Goal: Information Seeking & Learning: Compare options

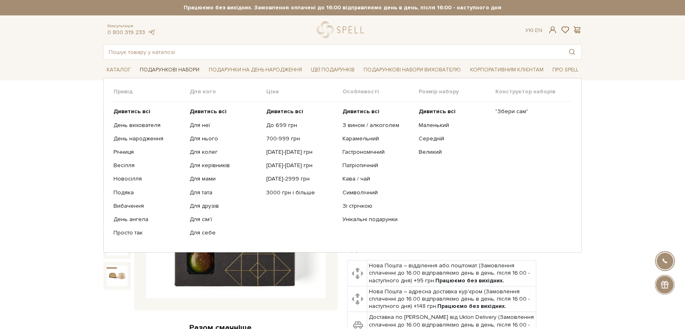
click at [150, 66] on link "Подарункові набори" at bounding box center [170, 70] width 66 height 13
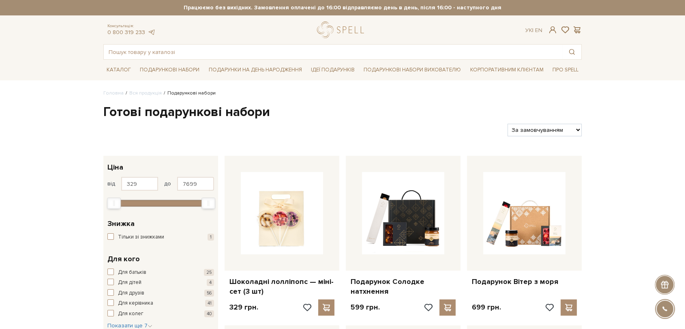
click at [554, 130] on select "За замовчуванням За Ціною (зростання) За Ціною (зменшення) Новинки За популярні…" at bounding box center [544, 130] width 74 height 13
select select "https://spellchocolate.com/our-productions/podarunkovi-box/?sort=p.price&order=…"
click at [507, 124] on select "За замовчуванням За Ціною (зростання) За Ціною (зменшення) Новинки За популярні…" at bounding box center [544, 130] width 74 height 13
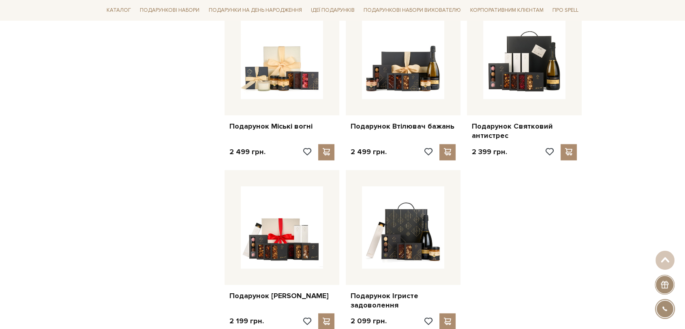
scroll to position [901, 0]
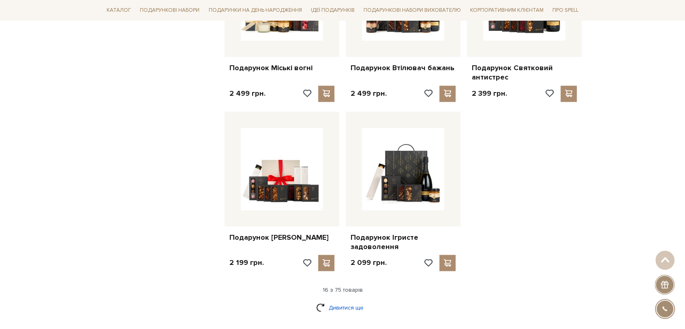
click at [349, 304] on link "Дивитися ще" at bounding box center [342, 307] width 53 height 14
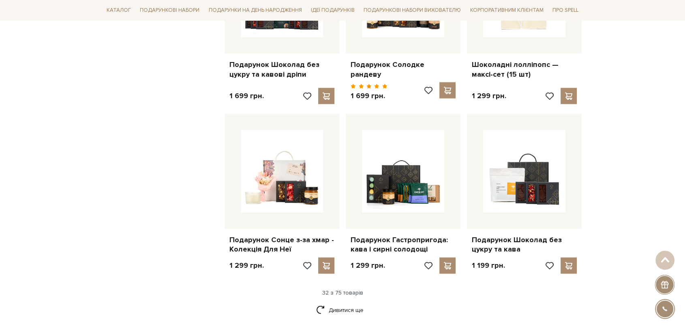
scroll to position [1891, 0]
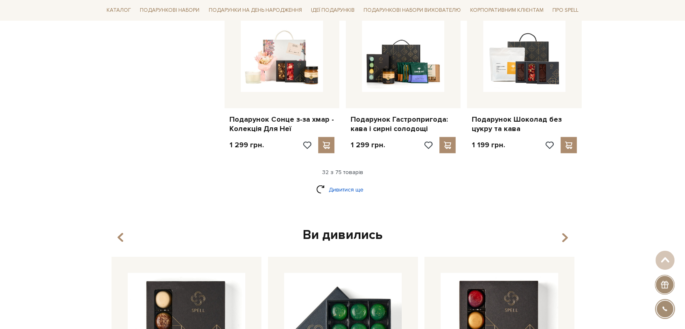
click at [334, 182] on link "Дивитися ще" at bounding box center [342, 189] width 53 height 14
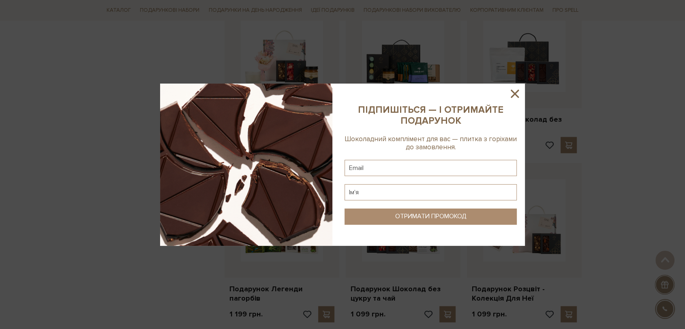
click at [518, 90] on icon at bounding box center [515, 94] width 8 height 8
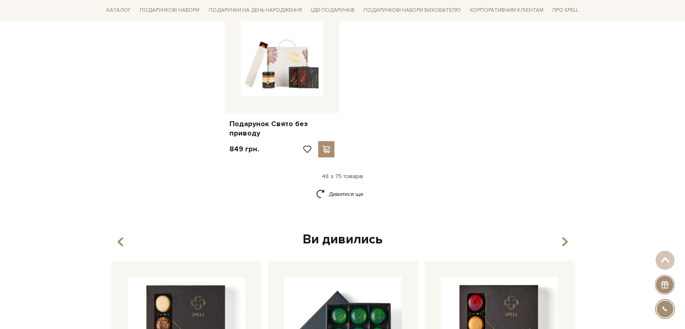
scroll to position [2837, 0]
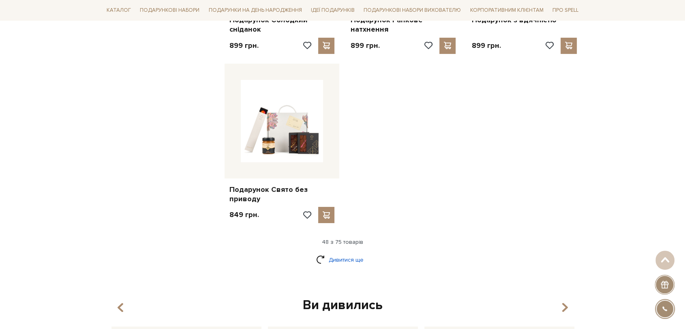
click at [353, 255] on link "Дивитися ще" at bounding box center [342, 260] width 53 height 14
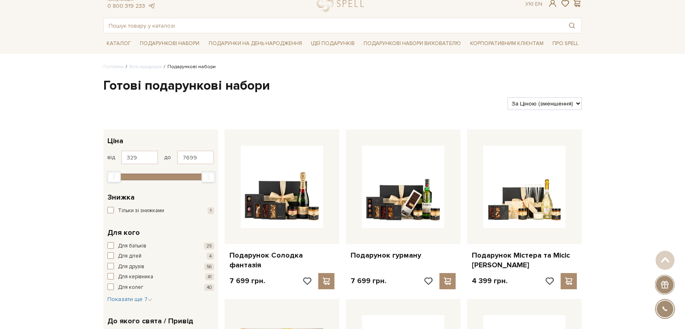
scroll to position [0, 0]
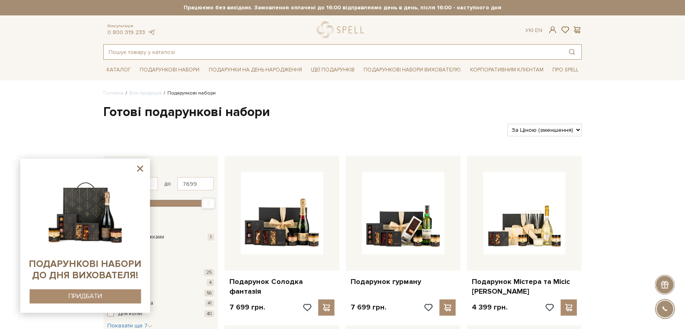
click at [259, 49] on input "text" at bounding box center [333, 52] width 459 height 15
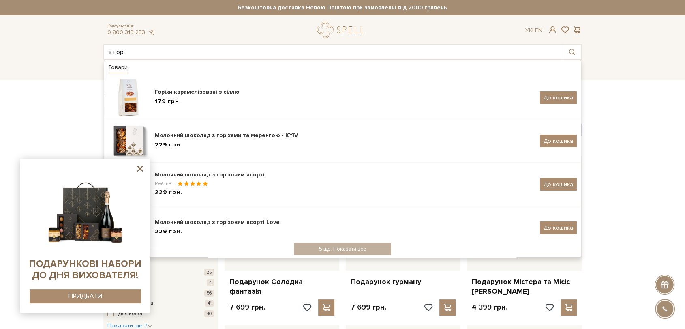
click at [138, 171] on icon at bounding box center [140, 168] width 6 height 6
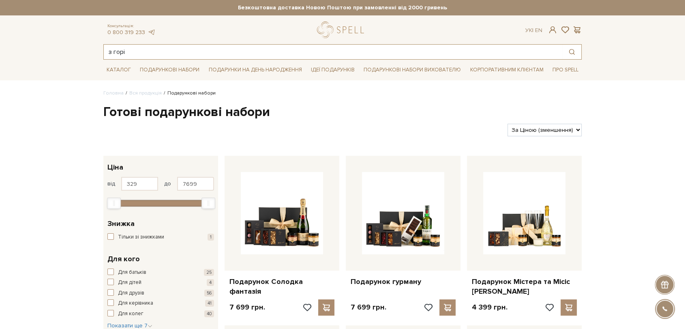
click at [191, 56] on input "з горі" at bounding box center [333, 52] width 459 height 15
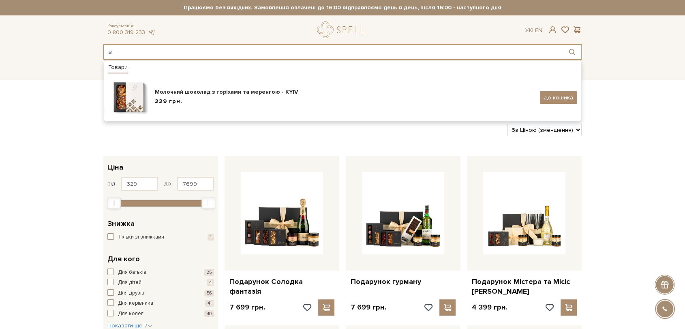
type input "з"
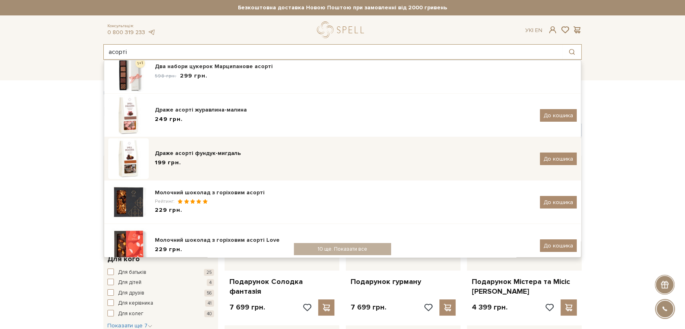
scroll to position [45, 0]
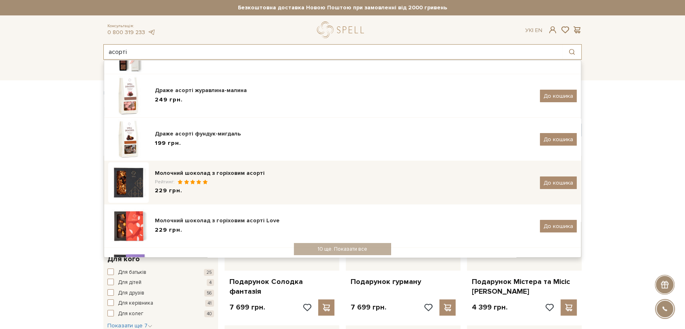
type input "асорті"
click at [248, 184] on div "Рейтинг:" at bounding box center [344, 181] width 379 height 7
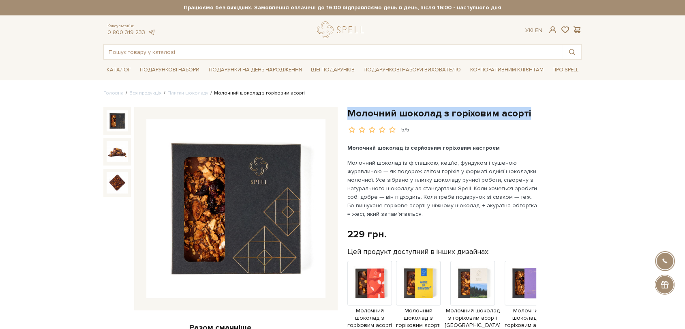
drag, startPoint x: 347, startPoint y: 110, endPoint x: 528, endPoint y: 116, distance: 180.9
copy h1 "Молочний шоколад з горіховим асорті"
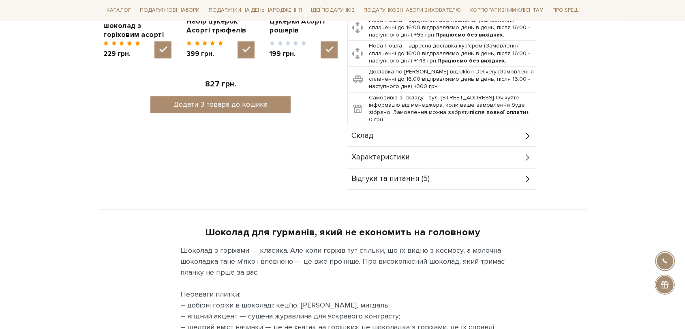
scroll to position [450, 0]
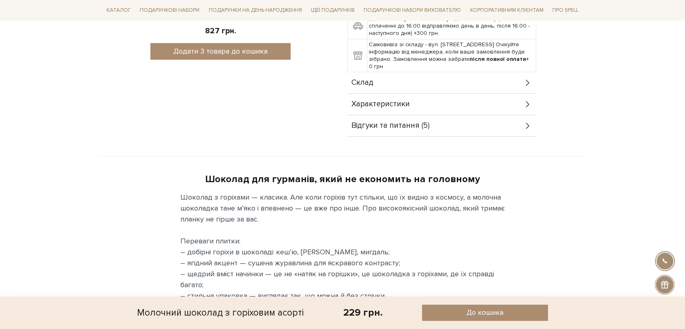
click at [425, 87] on div "Склад" at bounding box center [441, 82] width 189 height 21
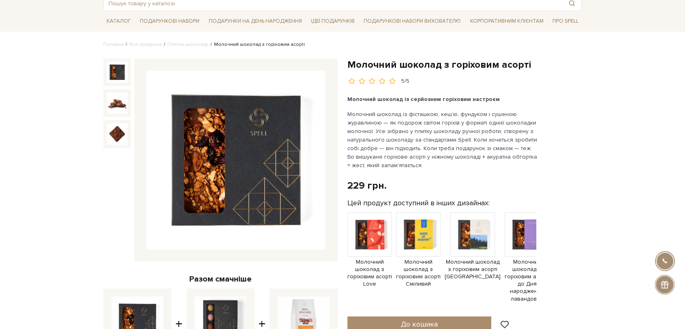
scroll to position [0, 0]
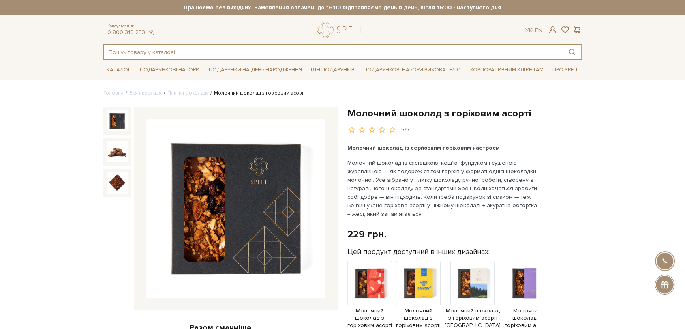
click at [213, 54] on input "text" at bounding box center [333, 52] width 459 height 15
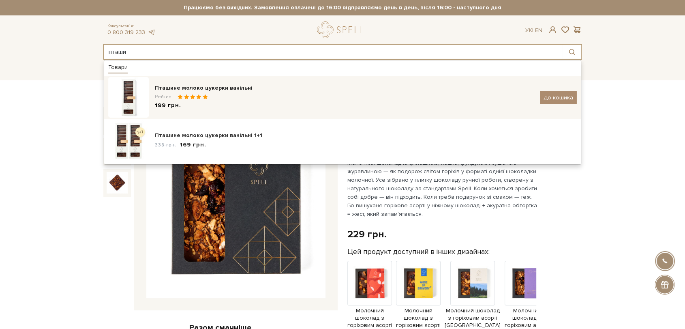
type input "пташи"
click at [226, 84] on div "Пташине молоко цукерки ванільні" at bounding box center [344, 88] width 379 height 8
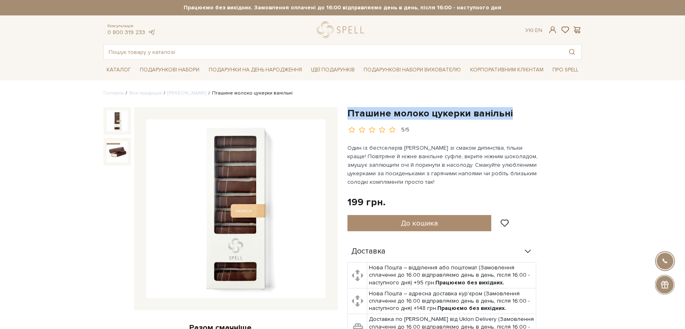
drag, startPoint x: 348, startPoint y: 110, endPoint x: 514, endPoint y: 110, distance: 165.4
click at [514, 110] on h1 "Пташине молоко цукерки ванільні" at bounding box center [464, 113] width 234 height 13
copy h1 "Пташине молоко цукерки ванільні"
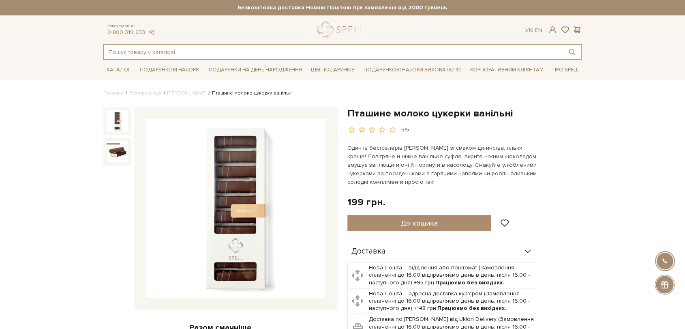
click at [285, 53] on input "text" at bounding box center [333, 52] width 459 height 15
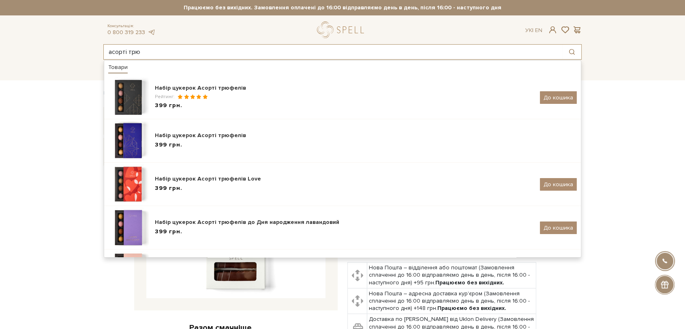
type input "асорті трю"
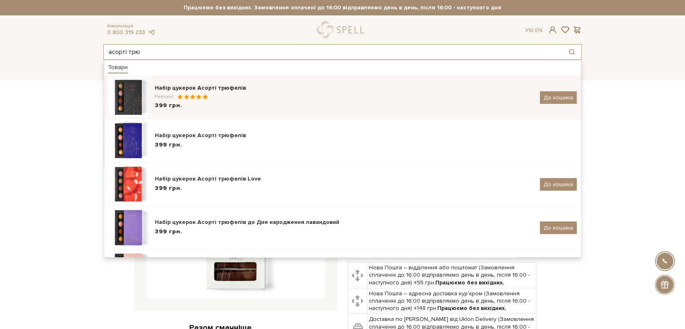
click at [269, 81] on div "Набір цукерок Асорті трюфелів Рейтинг: 399 грн. До кошика" at bounding box center [342, 97] width 469 height 41
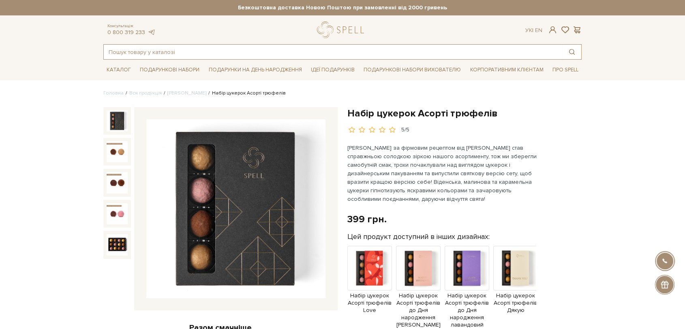
click at [272, 57] on input "text" at bounding box center [333, 52] width 459 height 15
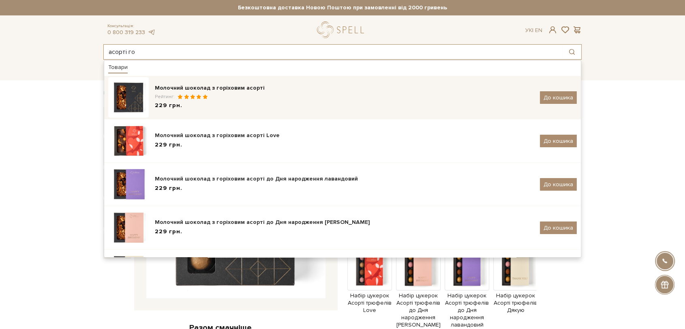
type input "асорті го"
click at [271, 86] on div "Молочний шоколад з горіховим асорті" at bounding box center [344, 88] width 379 height 8
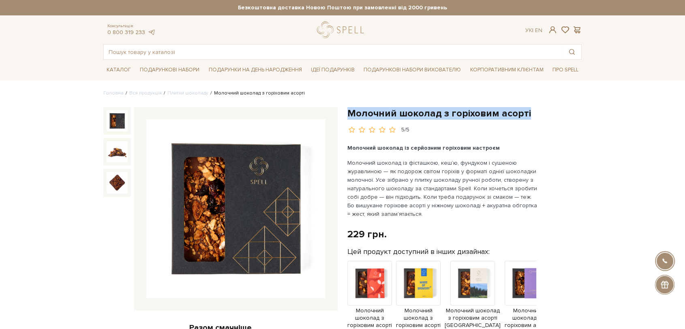
drag, startPoint x: 348, startPoint y: 115, endPoint x: 526, endPoint y: 118, distance: 178.0
click at [526, 118] on h1 "Молочний шоколад з горіховим асорті" at bounding box center [464, 113] width 234 height 13
copy h1 "Молочний шоколад з горіховим асорті"
click at [173, 92] on link "Плитки шоколаду" at bounding box center [187, 93] width 41 height 6
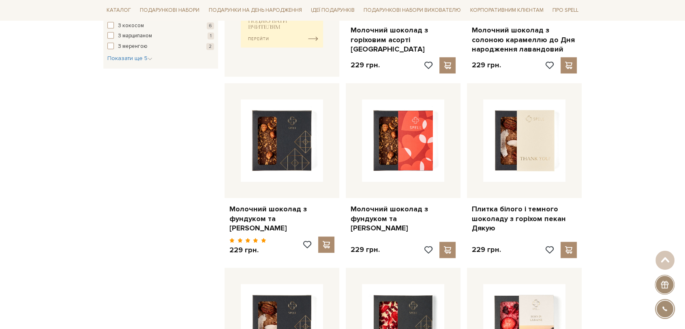
scroll to position [450, 0]
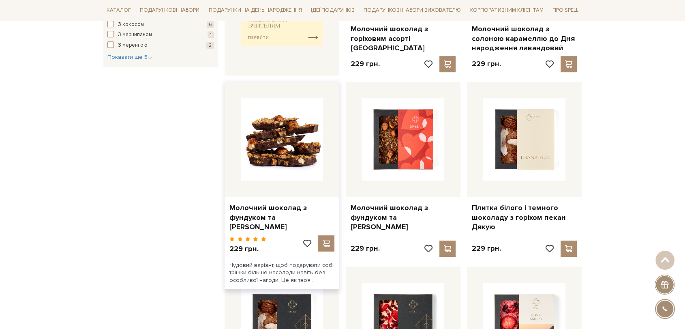
click at [280, 143] on img at bounding box center [282, 139] width 82 height 82
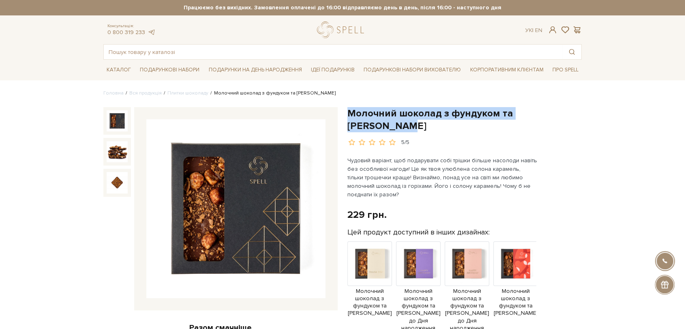
drag, startPoint x: 350, startPoint y: 114, endPoint x: 402, endPoint y: 129, distance: 53.6
click at [402, 129] on h1 "Молочний шоколад з фундуком та [PERSON_NAME]" at bounding box center [464, 119] width 234 height 25
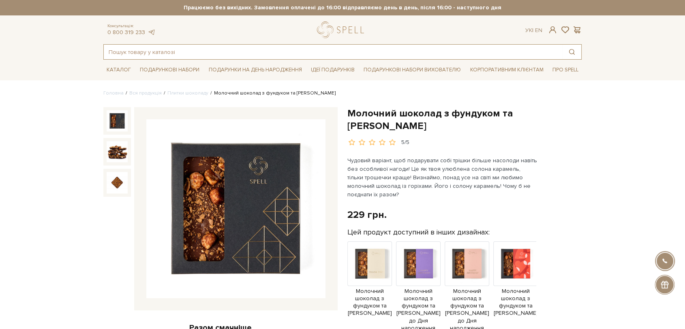
click at [265, 49] on input "text" at bounding box center [333, 52] width 459 height 15
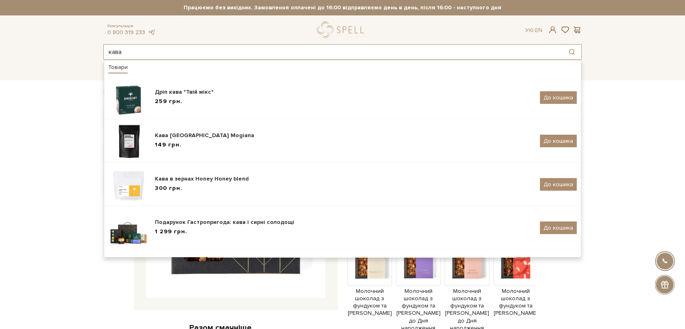
drag, startPoint x: 232, startPoint y: 51, endPoint x: 100, endPoint y: 47, distance: 132.2
click at [100, 49] on div "кава Товари Дріп кава "Твій мікс" 259 грн. До кошика Кава Brazil Mogiana 149 гр…" at bounding box center [342, 51] width 488 height 15
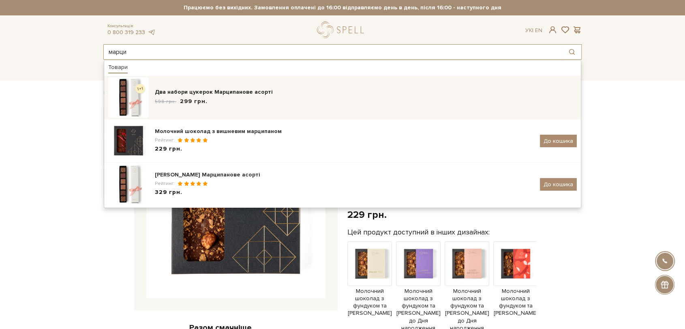
type input "марци"
click at [244, 105] on div "598 грн. 299 грн." at bounding box center [366, 101] width 422 height 9
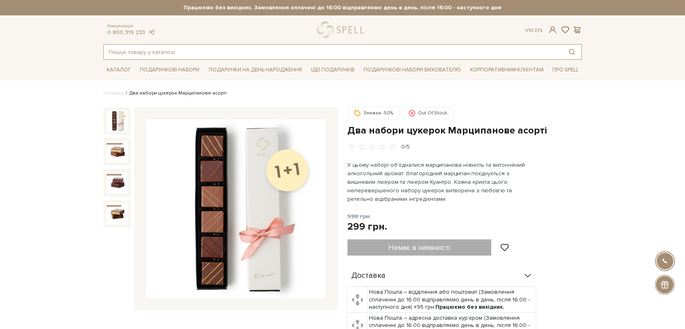
click at [193, 50] on input "text" at bounding box center [333, 52] width 459 height 15
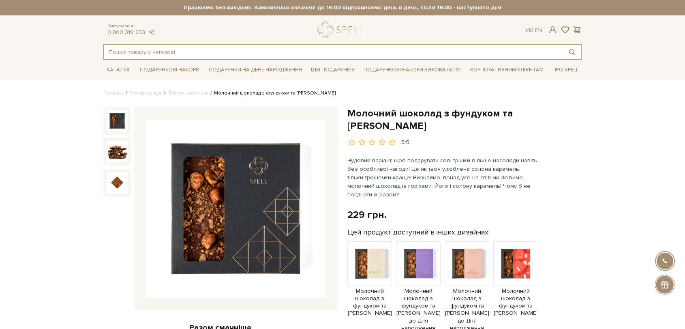
click at [228, 49] on input "text" at bounding box center [333, 52] width 459 height 15
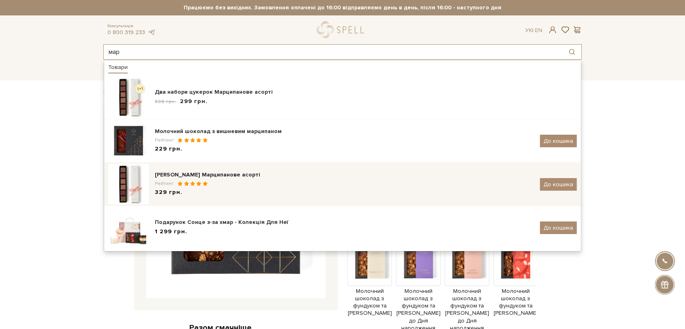
type input "мар"
click at [232, 182] on div "Рейтинг:" at bounding box center [344, 183] width 379 height 7
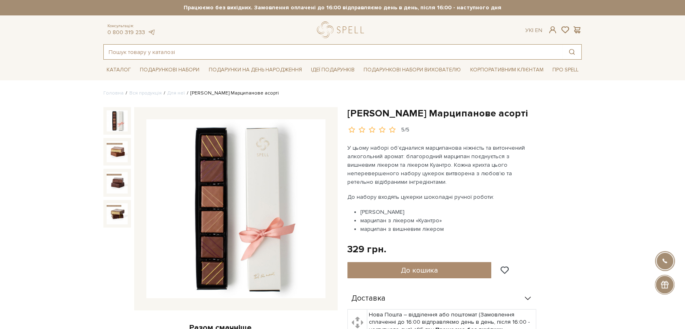
click at [239, 58] on input "text" at bounding box center [333, 52] width 459 height 15
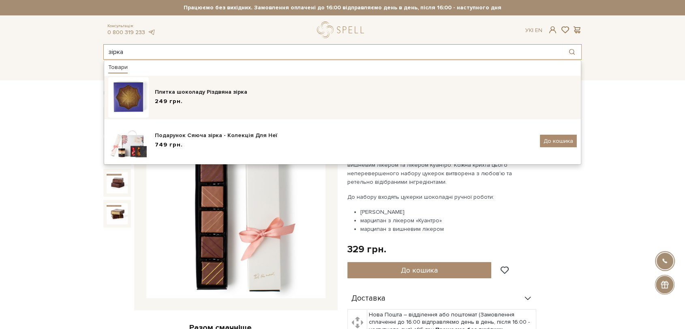
type input "зірка"
click at [238, 87] on div "Плитка шоколаду Різдвяна зірка 249 грн." at bounding box center [342, 97] width 469 height 41
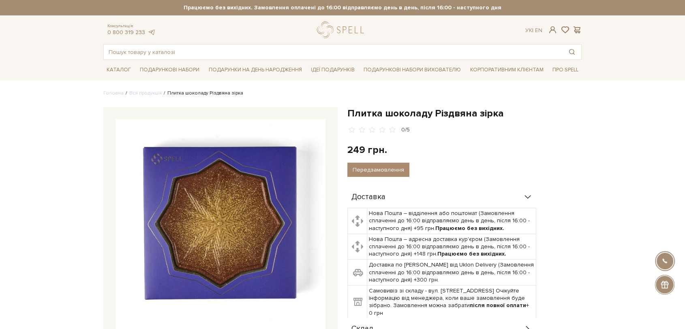
click at [348, 111] on h1 "Плитка шоколаду Різдвяна зірка" at bounding box center [464, 113] width 234 height 13
click at [235, 56] on input "text" at bounding box center [333, 52] width 459 height 15
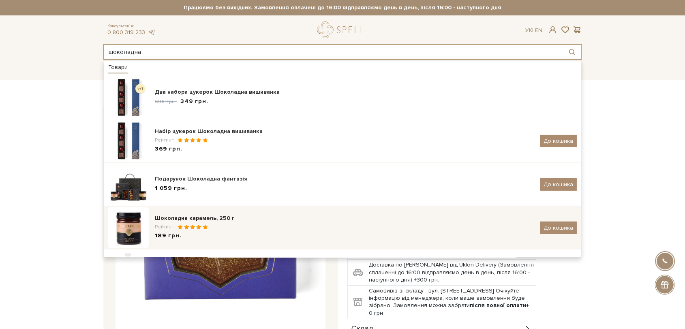
type input "шоколадна"
click at [233, 216] on div "Шоколадна карамель, 250 г" at bounding box center [344, 218] width 379 height 8
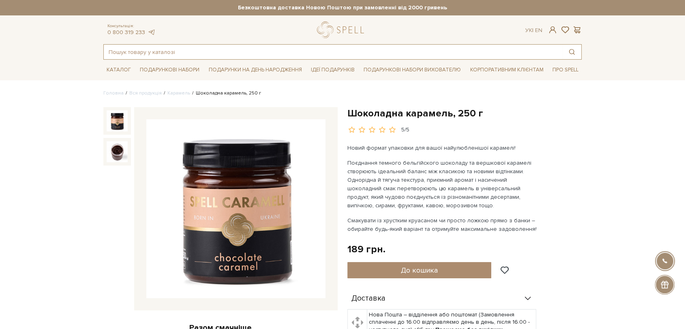
click at [157, 52] on input "text" at bounding box center [333, 52] width 459 height 15
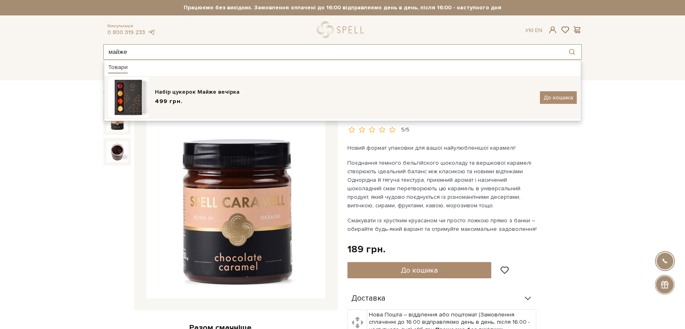
type input "майже"
click at [172, 92] on div "Набір цукерок Майже вечірка" at bounding box center [344, 92] width 379 height 8
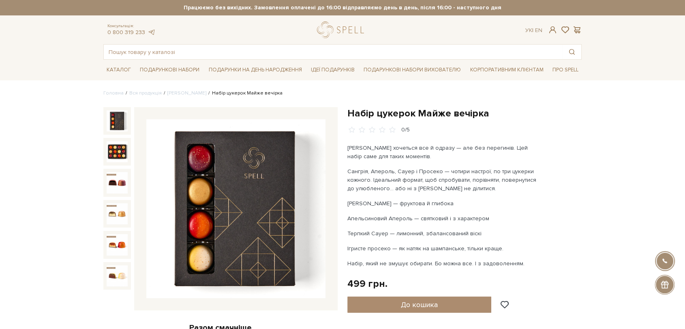
click at [253, 162] on img at bounding box center [235, 208] width 179 height 179
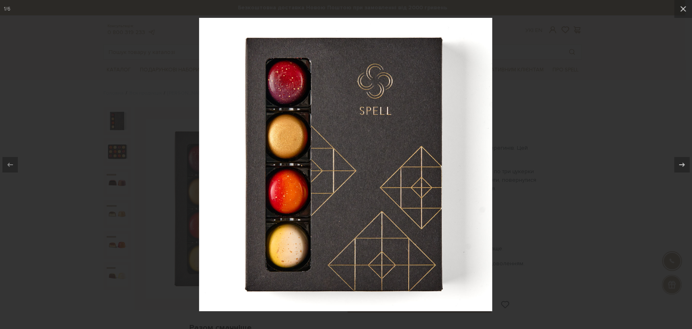
click at [533, 164] on div at bounding box center [346, 164] width 692 height 329
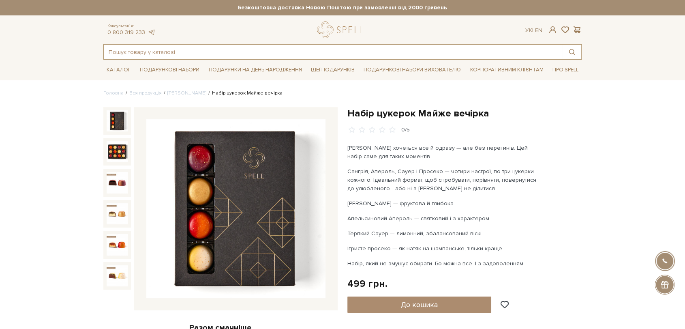
click at [289, 52] on input "text" at bounding box center [333, 52] width 459 height 15
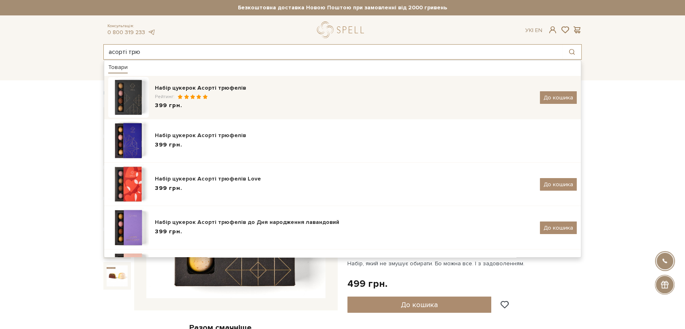
type input "асорті трю"
click at [270, 92] on div "Набір цукерок Асорті трюфелів Рейтинг: 399 грн." at bounding box center [344, 97] width 379 height 27
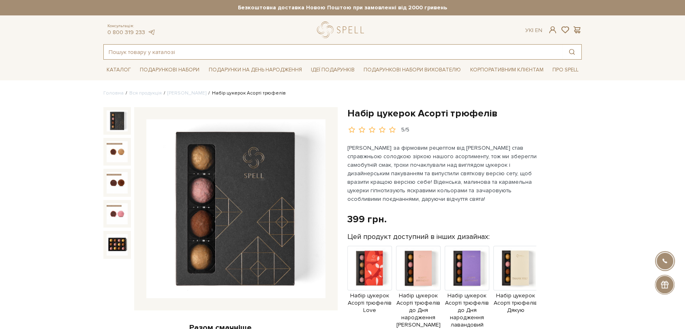
click at [213, 51] on input "text" at bounding box center [333, 52] width 459 height 15
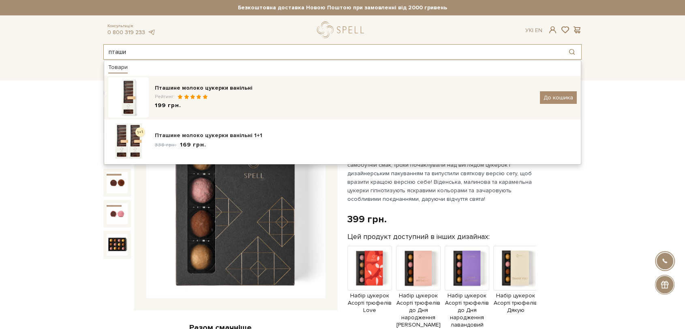
type input "пташи"
click at [226, 92] on div "Пташине молоко цукерки ванільні Рейтинг: 199 грн." at bounding box center [344, 97] width 379 height 27
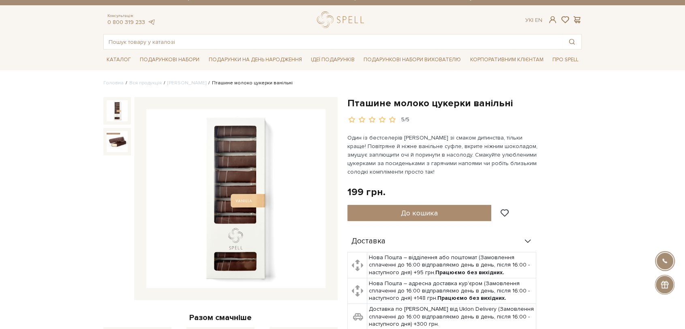
scroll to position [180, 0]
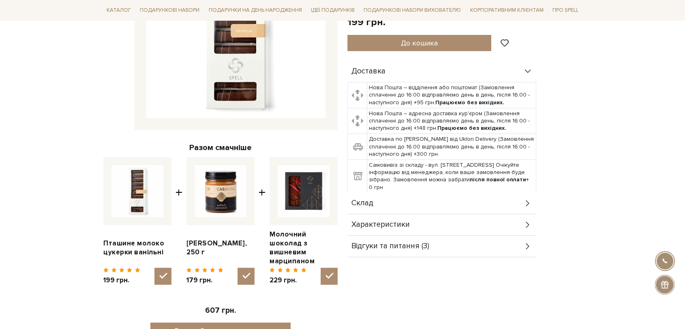
click at [458, 206] on div "Склад" at bounding box center [441, 203] width 189 height 21
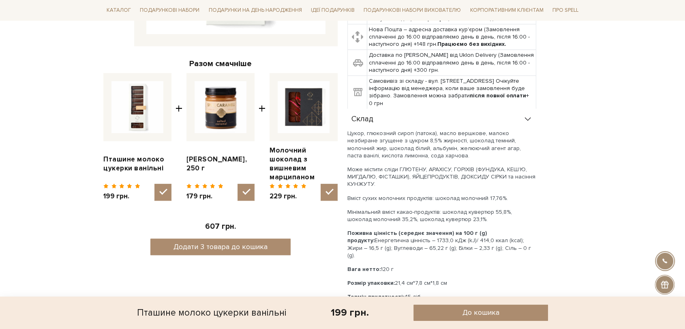
scroll to position [315, 0]
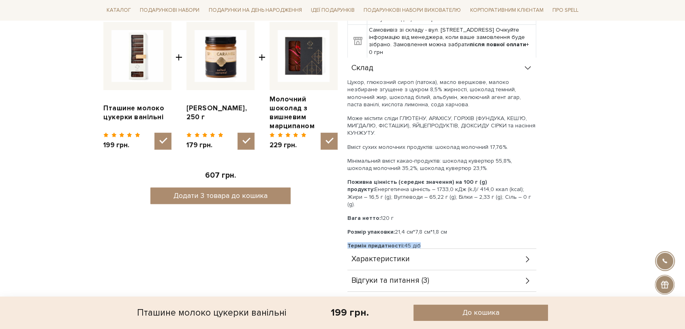
drag, startPoint x: 350, startPoint y: 238, endPoint x: 435, endPoint y: 241, distance: 84.8
click at [435, 242] on p "Термін придатності: 45 діб" at bounding box center [441, 245] width 189 height 7
copy p "Термін придатності: 45 діб"
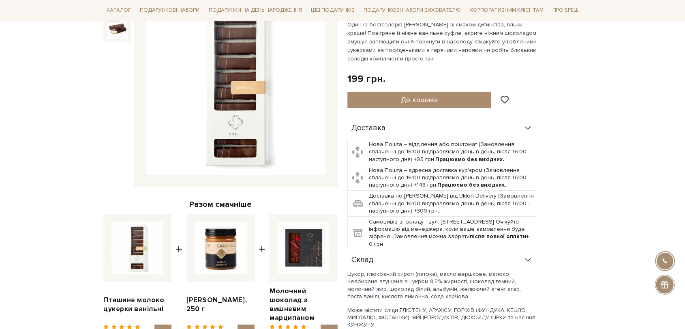
scroll to position [0, 0]
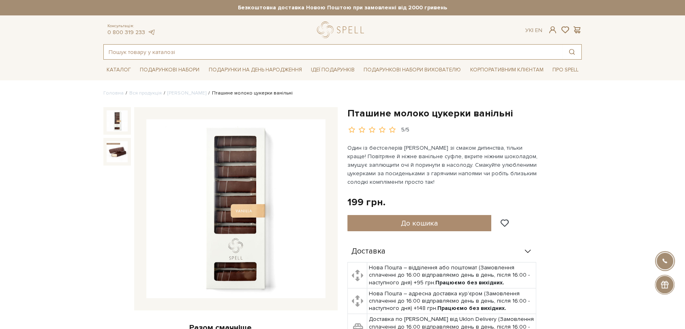
click at [185, 49] on input "text" at bounding box center [333, 52] width 459 height 15
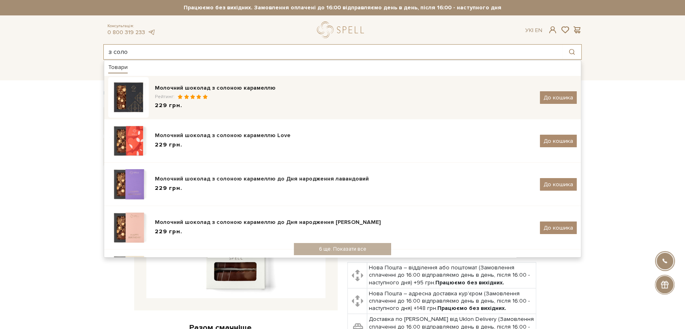
type input "з соло"
click at [191, 99] on div "Рейтинг:" at bounding box center [344, 96] width 379 height 7
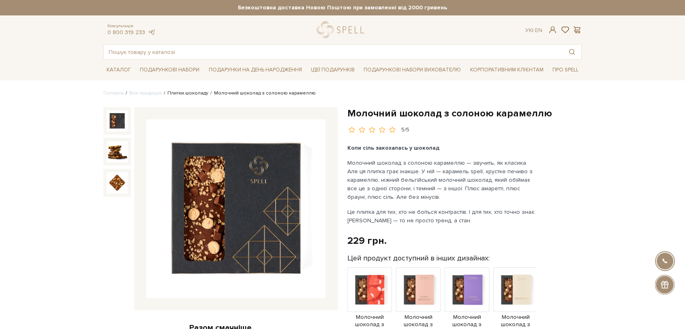
click at [178, 95] on link "Плитки шоколаду" at bounding box center [187, 93] width 41 height 6
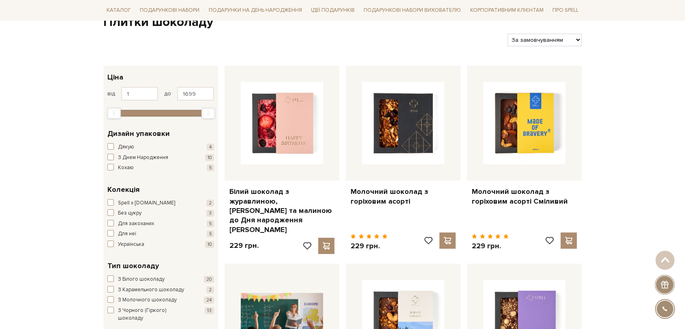
scroll to position [135, 0]
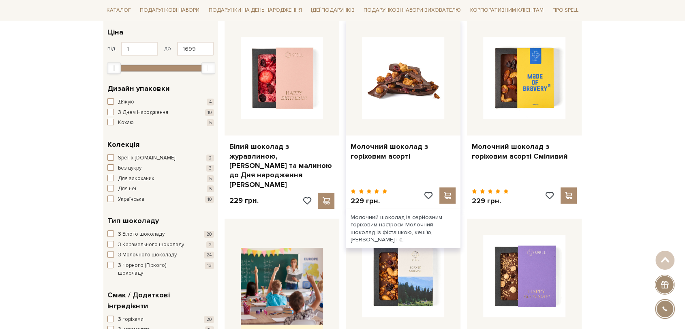
click at [435, 84] on img at bounding box center [403, 78] width 82 height 82
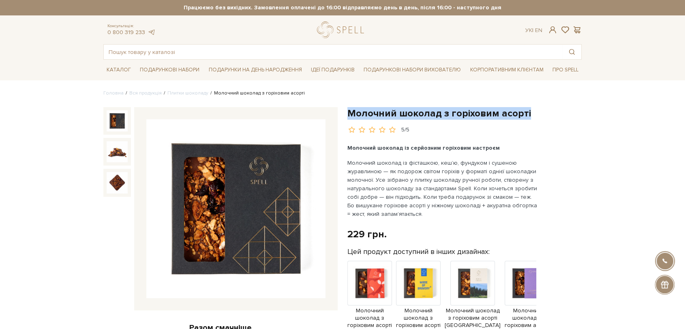
drag, startPoint x: 371, startPoint y: 110, endPoint x: 567, endPoint y: 107, distance: 195.4
click at [568, 107] on h1 "Молочний шоколад з горіховим асорті" at bounding box center [464, 113] width 234 height 13
click at [246, 209] on img at bounding box center [235, 208] width 179 height 179
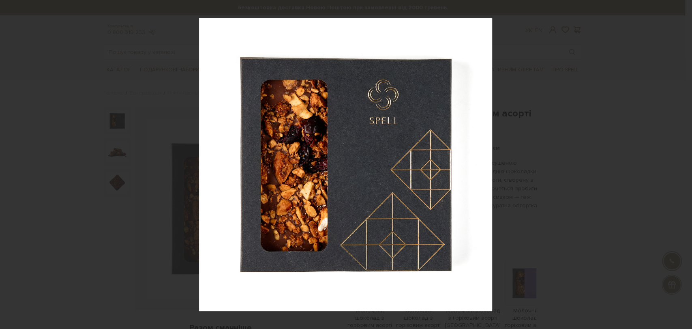
drag, startPoint x: 248, startPoint y: 166, endPoint x: 295, endPoint y: 97, distance: 83.8
click at [295, 97] on img at bounding box center [345, 164] width 293 height 293
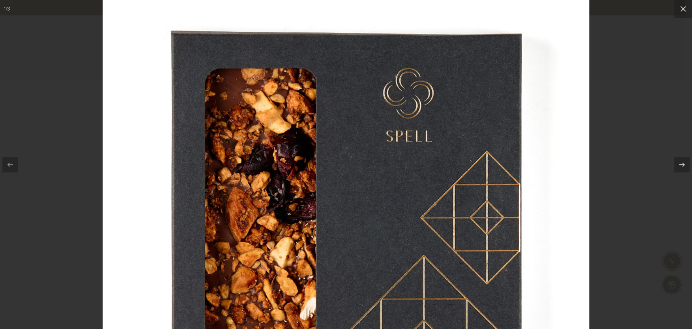
click at [636, 114] on div at bounding box center [346, 164] width 692 height 329
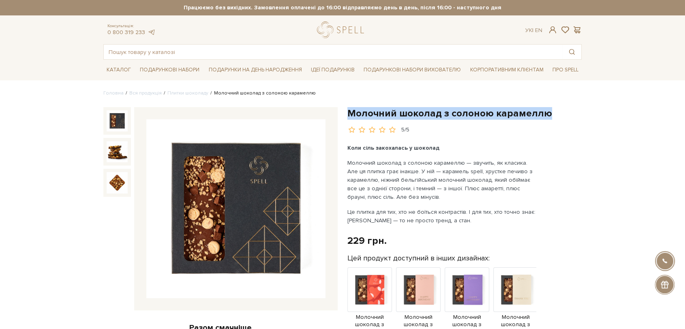
drag, startPoint x: 349, startPoint y: 112, endPoint x: 585, endPoint y: 115, distance: 235.9
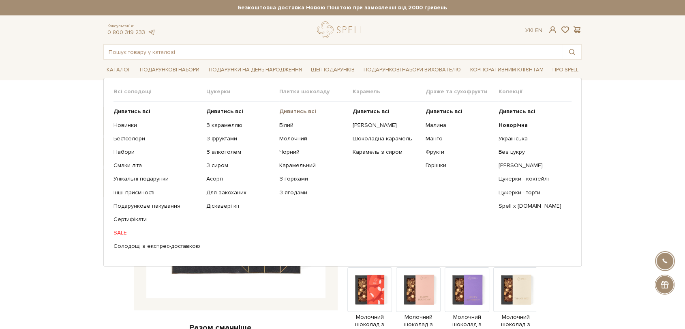
click at [283, 112] on b "Дивитись всі" at bounding box center [297, 111] width 37 height 7
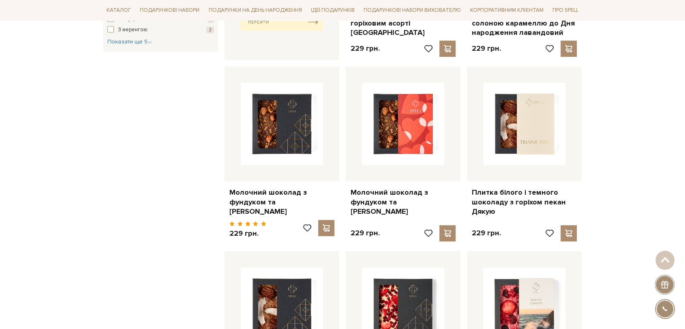
scroll to position [585, 0]
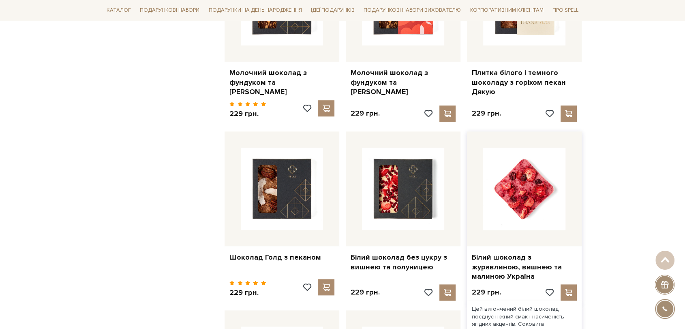
click at [542, 167] on img at bounding box center [524, 189] width 82 height 82
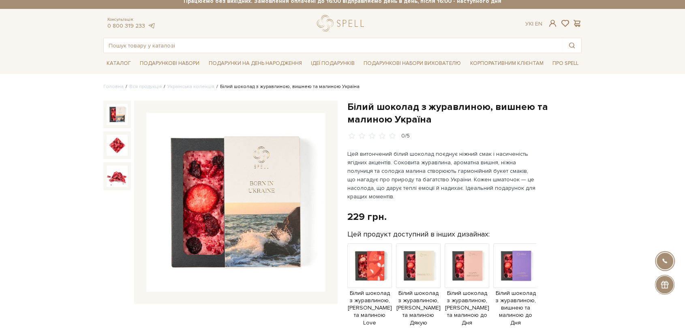
scroll to position [45, 0]
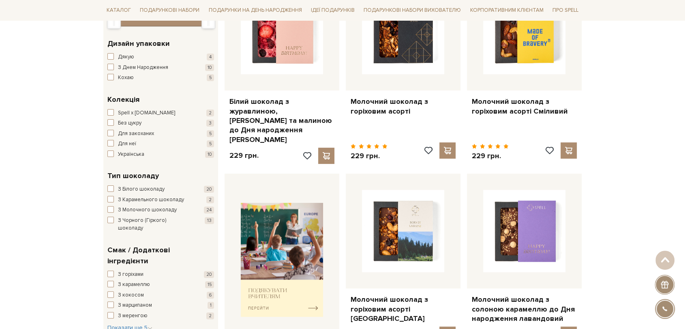
scroll to position [45, 0]
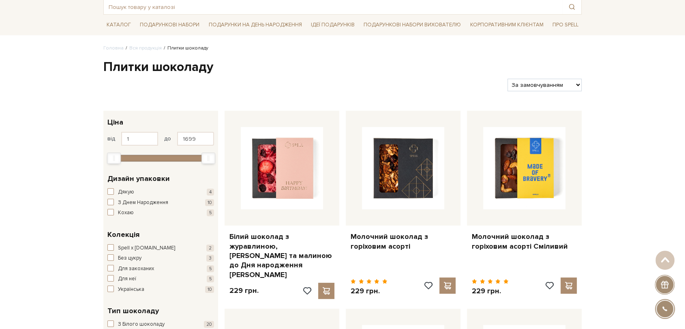
click at [571, 81] on select "За замовчуванням За Ціною (зростання) За Ціною (зменшення) Новинки За популярні…" at bounding box center [544, 85] width 74 height 13
select select "[URL][DOMAIN_NAME]"
click at [507, 79] on select "За замовчуванням За Ціною (зростання) За Ціною (зменшення) Новинки За популярні…" at bounding box center [544, 85] width 74 height 13
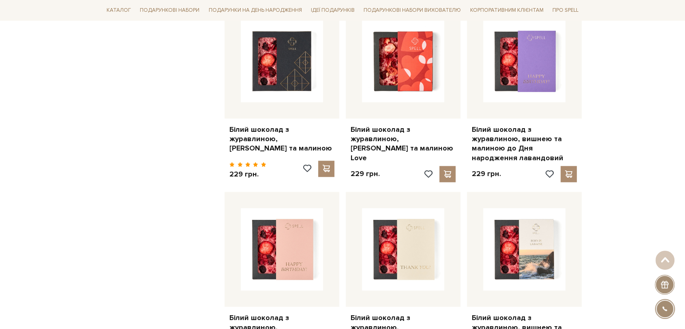
scroll to position [675, 0]
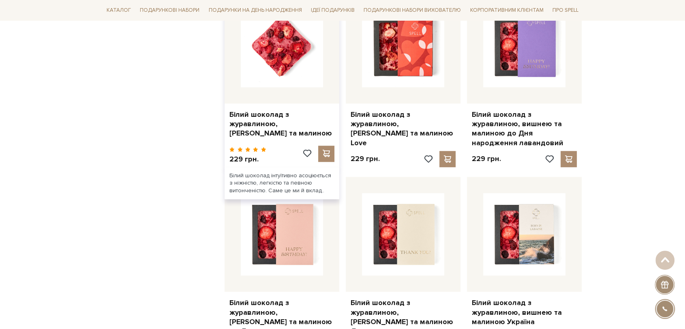
click at [259, 57] on img at bounding box center [282, 46] width 82 height 82
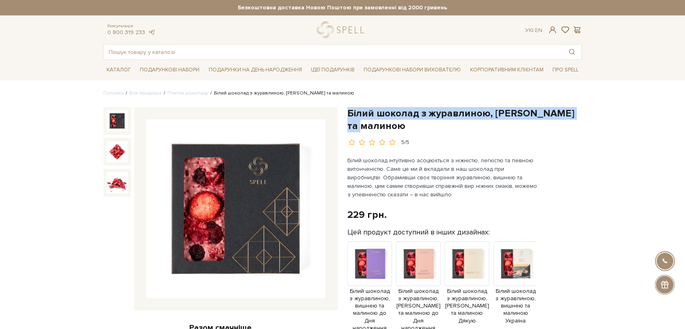
drag, startPoint x: 348, startPoint y: 112, endPoint x: 392, endPoint y: 127, distance: 46.7
click at [392, 127] on h1 "Білий шоколад з журавлиною, [PERSON_NAME] та малиною" at bounding box center [464, 119] width 234 height 25
copy h1 "Білий шоколад з журавлиною, [PERSON_NAME] та малиною"
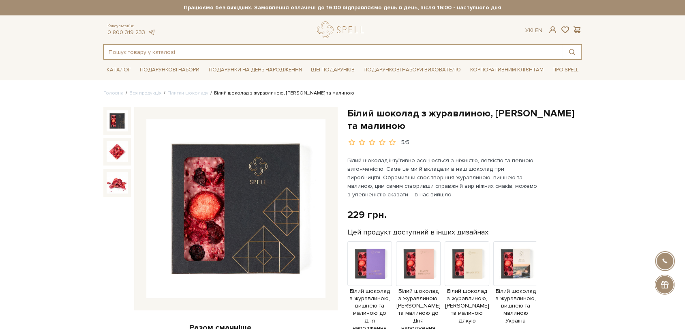
click at [274, 48] on input "text" at bounding box center [333, 52] width 459 height 15
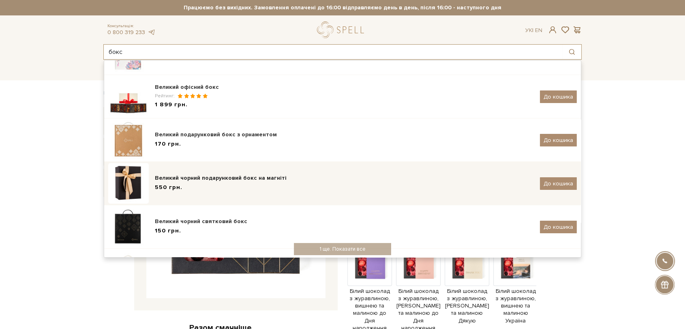
scroll to position [90, 0]
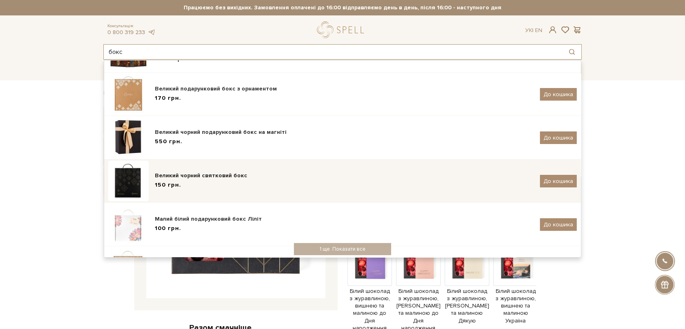
type input "бокс"
click at [246, 177] on div "Великий чорний святковий бокс" at bounding box center [344, 175] width 379 height 8
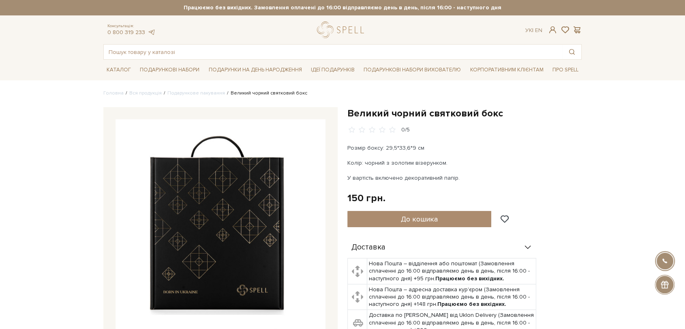
drag, startPoint x: 0, startPoint y: 0, endPoint x: 221, endPoint y: 195, distance: 294.9
click at [221, 195] on img at bounding box center [221, 224] width 210 height 210
